Goal: Transaction & Acquisition: Purchase product/service

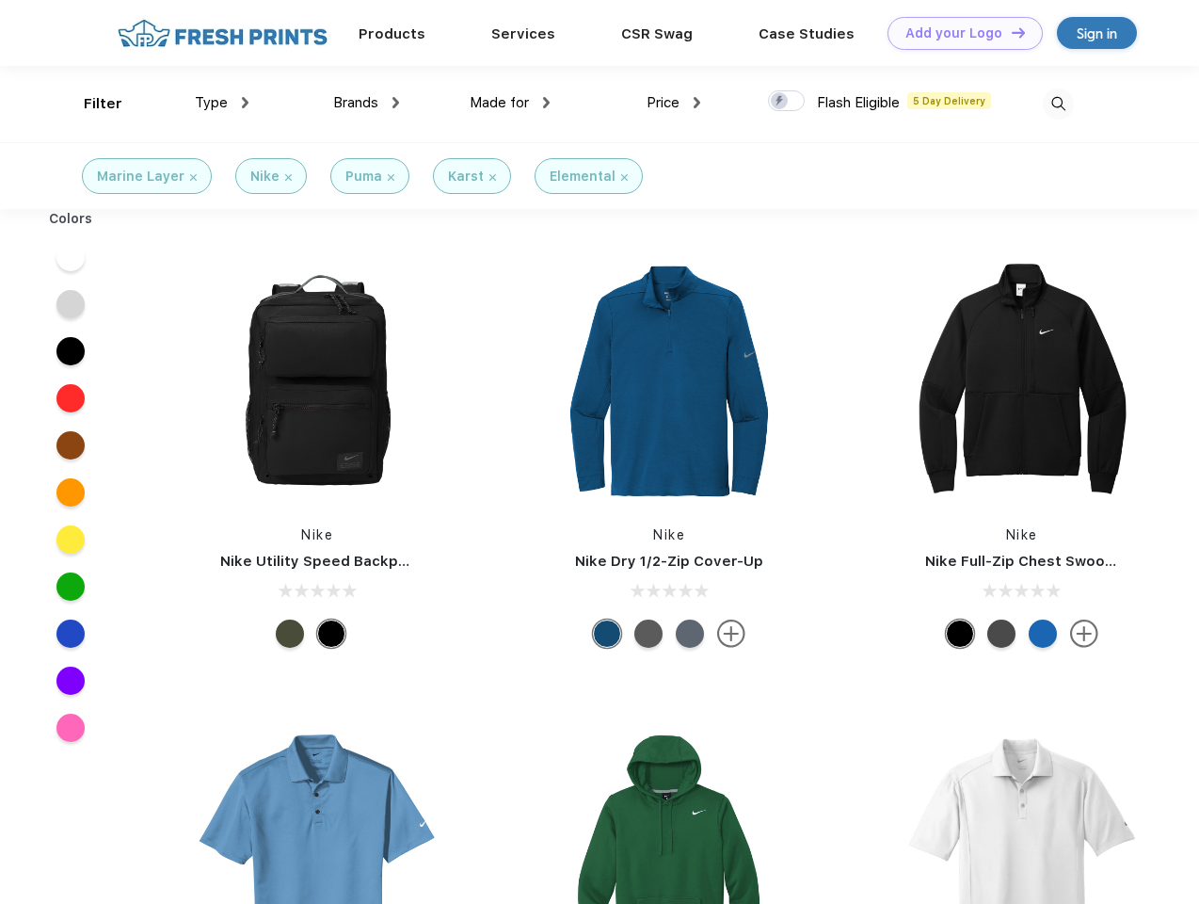
scroll to position [1, 0]
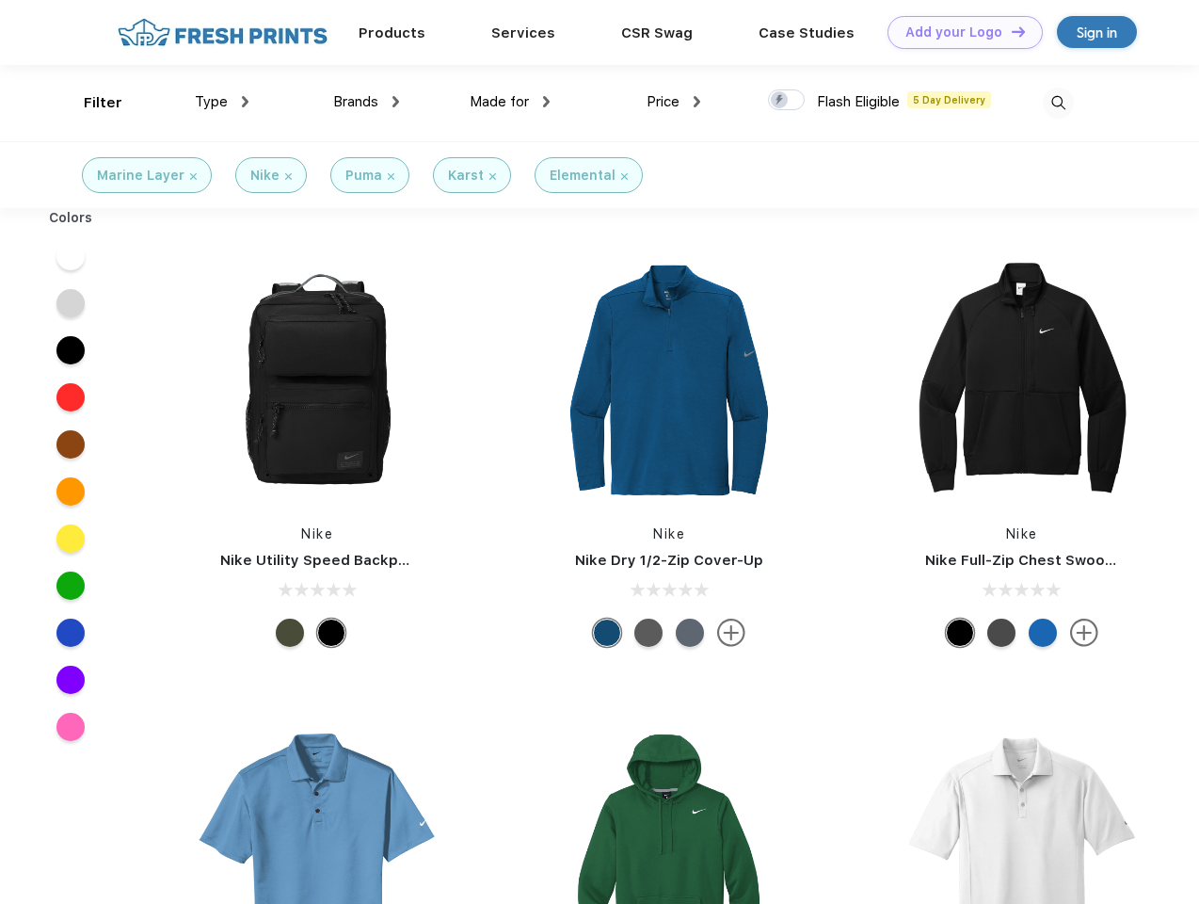
click at [958, 32] on link "Add your Logo Design Tool" at bounding box center [965, 32] width 155 height 33
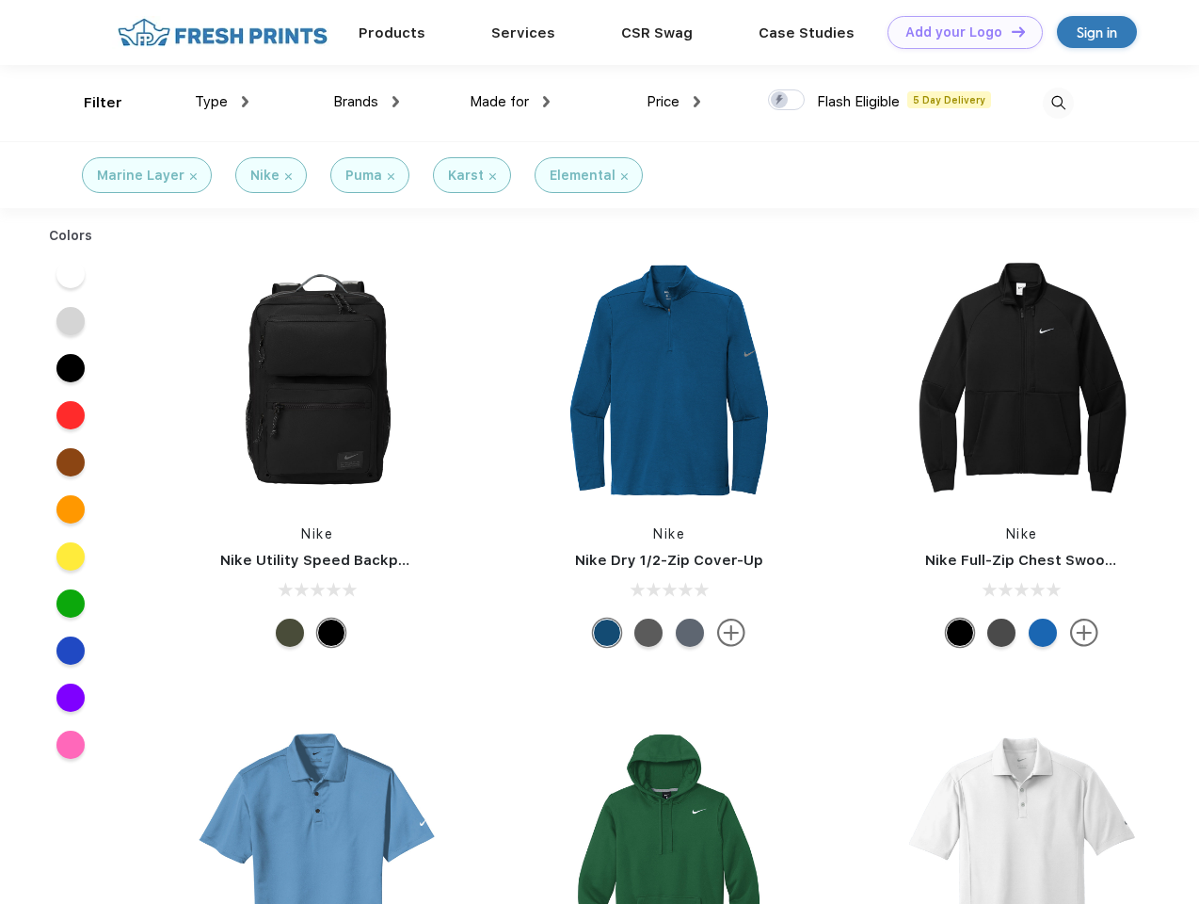
click at [0, 0] on div "Design Tool" at bounding box center [0, 0] width 0 height 0
click at [1010, 31] on link "Add your Logo Design Tool" at bounding box center [965, 32] width 155 height 33
click at [90, 103] on div "Filter" at bounding box center [103, 103] width 39 height 22
click at [222, 102] on span "Type" at bounding box center [211, 101] width 33 height 17
click at [366, 102] on span "Brands" at bounding box center [355, 101] width 45 height 17
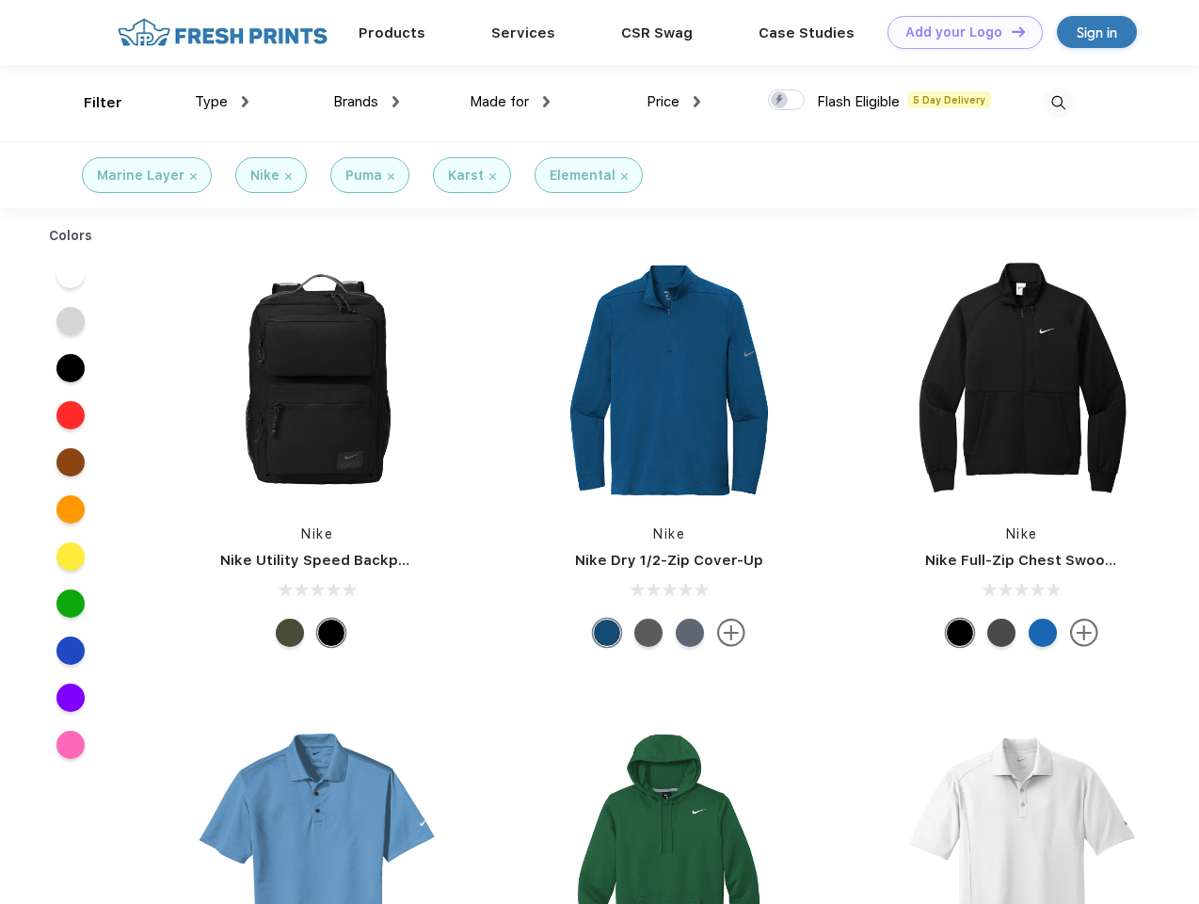
click at [510, 102] on span "Made for" at bounding box center [499, 101] width 59 height 17
click at [674, 102] on span "Price" at bounding box center [663, 101] width 33 height 17
click at [787, 101] on div at bounding box center [786, 99] width 37 height 21
click at [780, 101] on input "checkbox" at bounding box center [774, 94] width 12 height 12
click at [1058, 103] on img at bounding box center [1058, 103] width 31 height 31
